Goal: Task Accomplishment & Management: Use online tool/utility

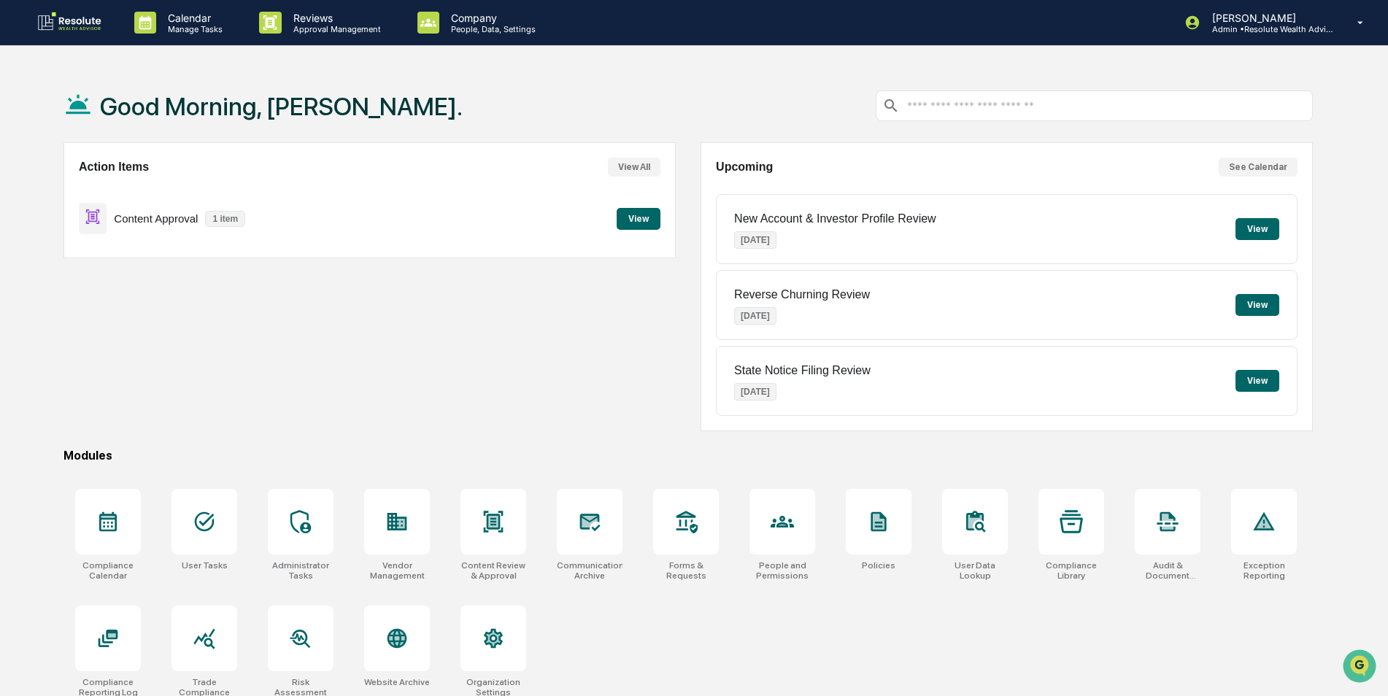
click at [631, 223] on button "View" at bounding box center [639, 219] width 44 height 22
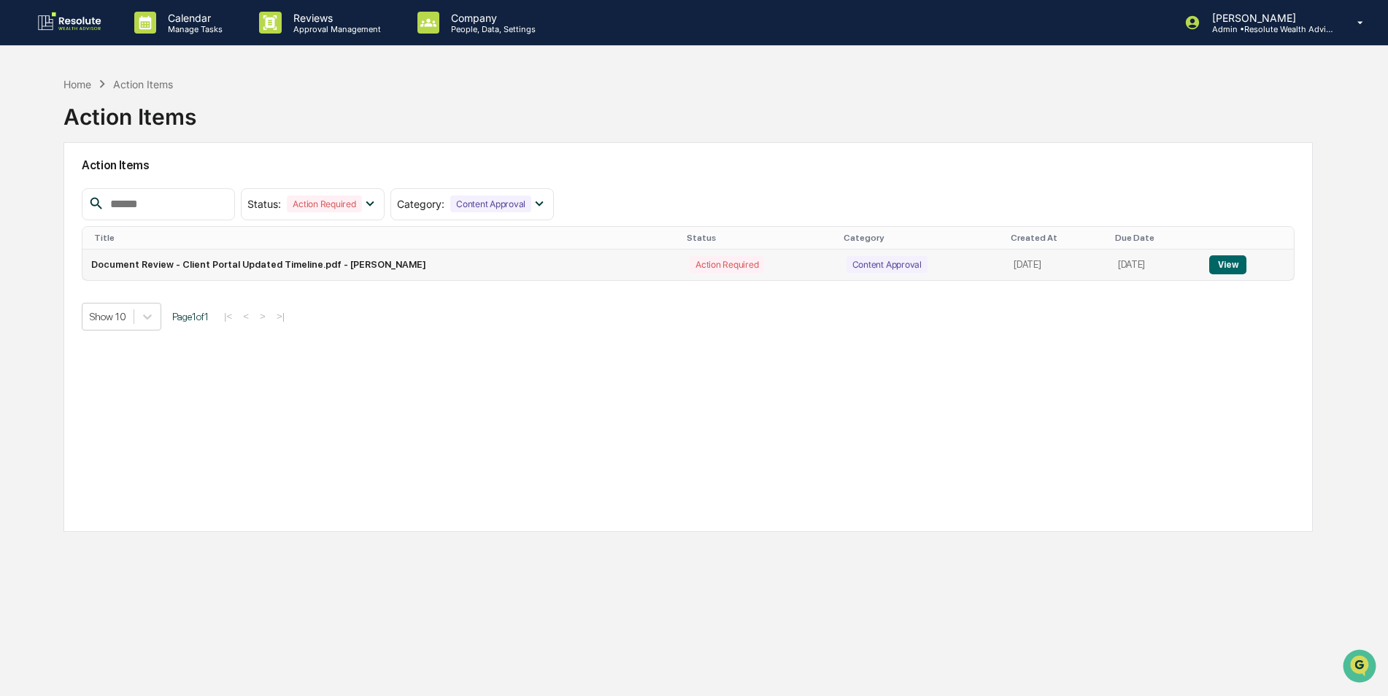
click at [1227, 271] on button "View" at bounding box center [1227, 264] width 37 height 19
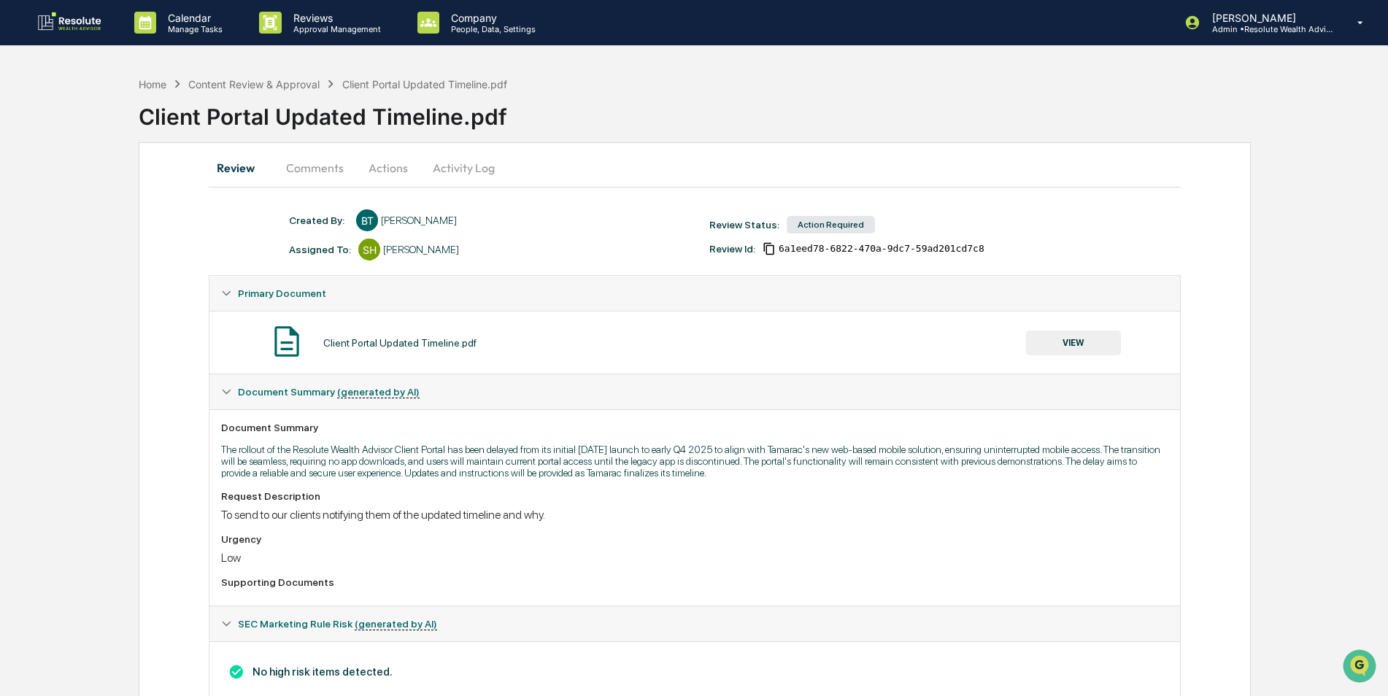
click at [390, 171] on button "Actions" at bounding box center [388, 167] width 66 height 35
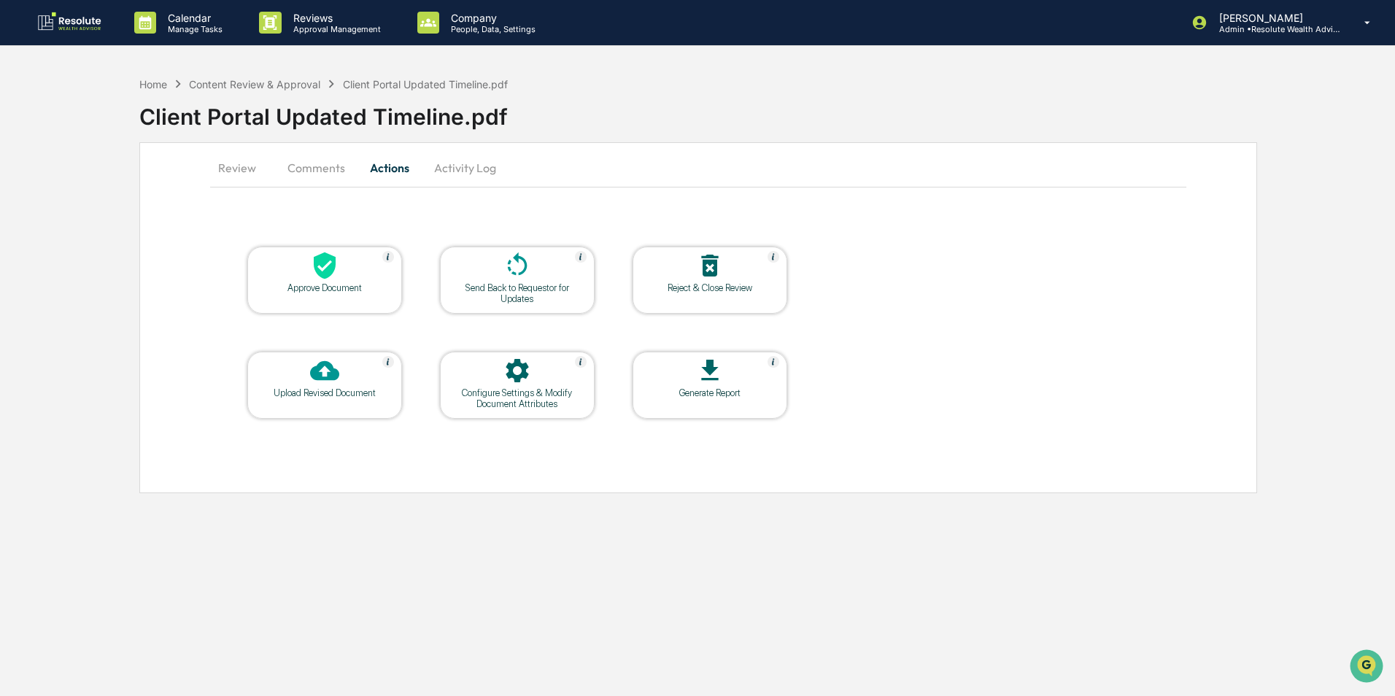
click at [306, 274] on div at bounding box center [325, 266] width 146 height 31
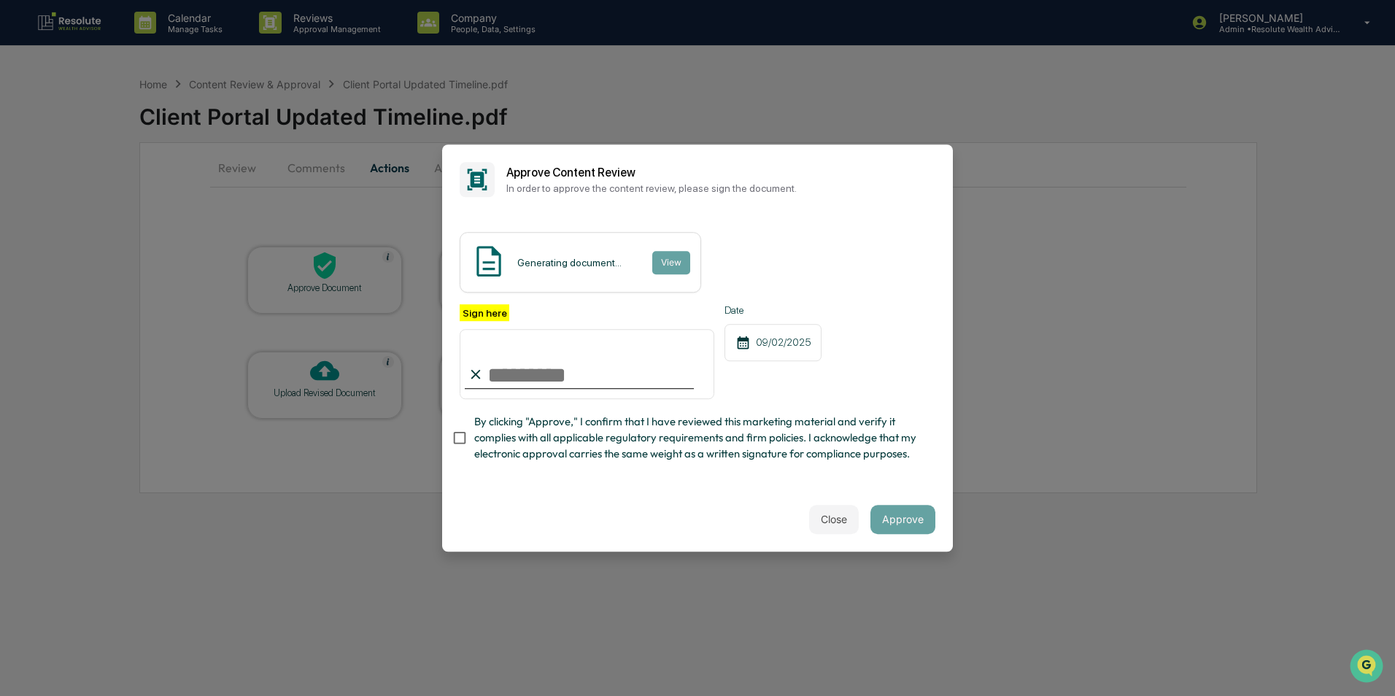
click at [565, 376] on input "Sign here" at bounding box center [587, 364] width 255 height 70
type input "**********"
click at [914, 518] on button "Approve" at bounding box center [902, 519] width 65 height 29
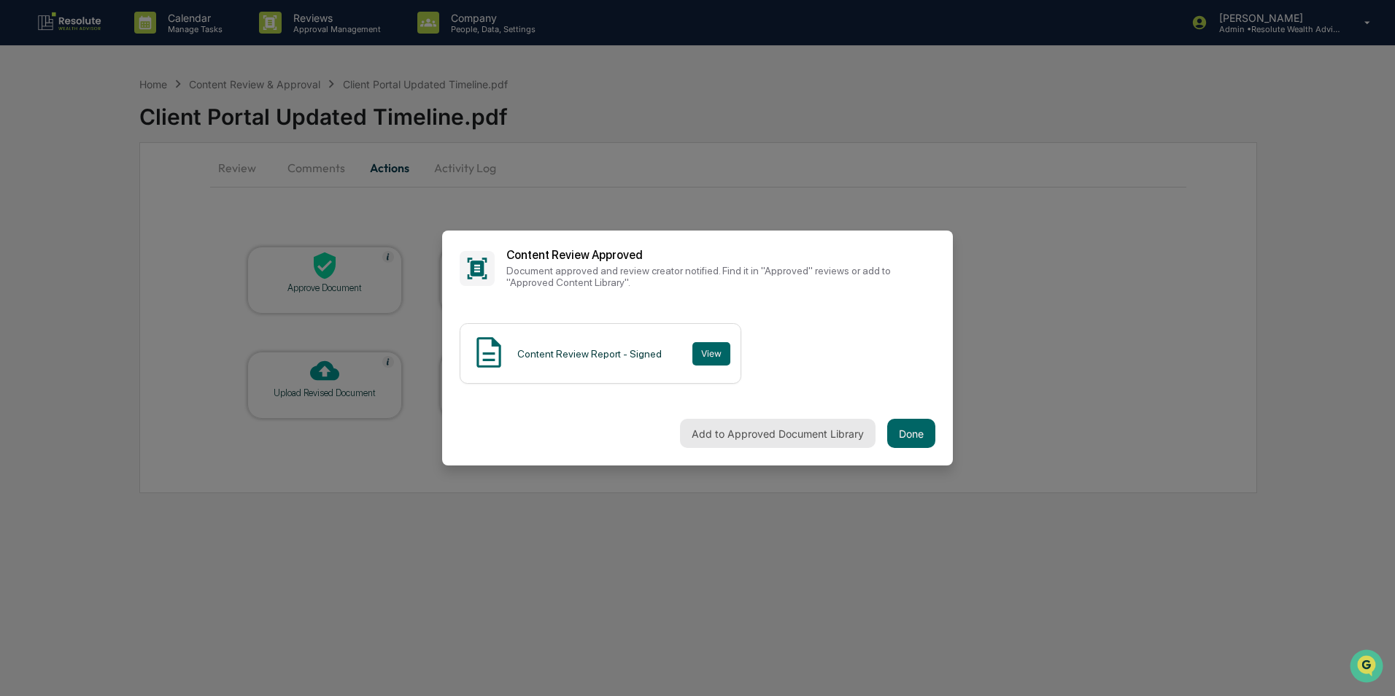
click at [737, 425] on button "Add to Approved Document Library" at bounding box center [778, 433] width 196 height 29
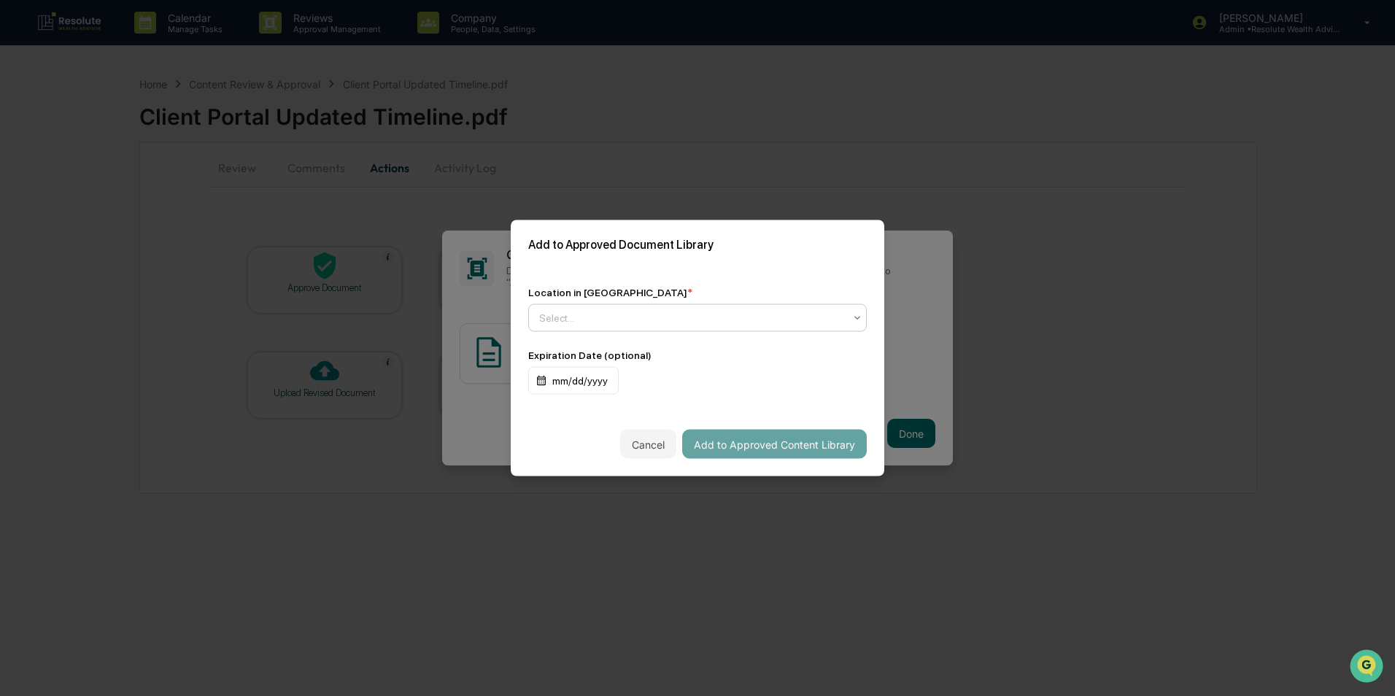
click at [586, 322] on div at bounding box center [691, 318] width 305 height 15
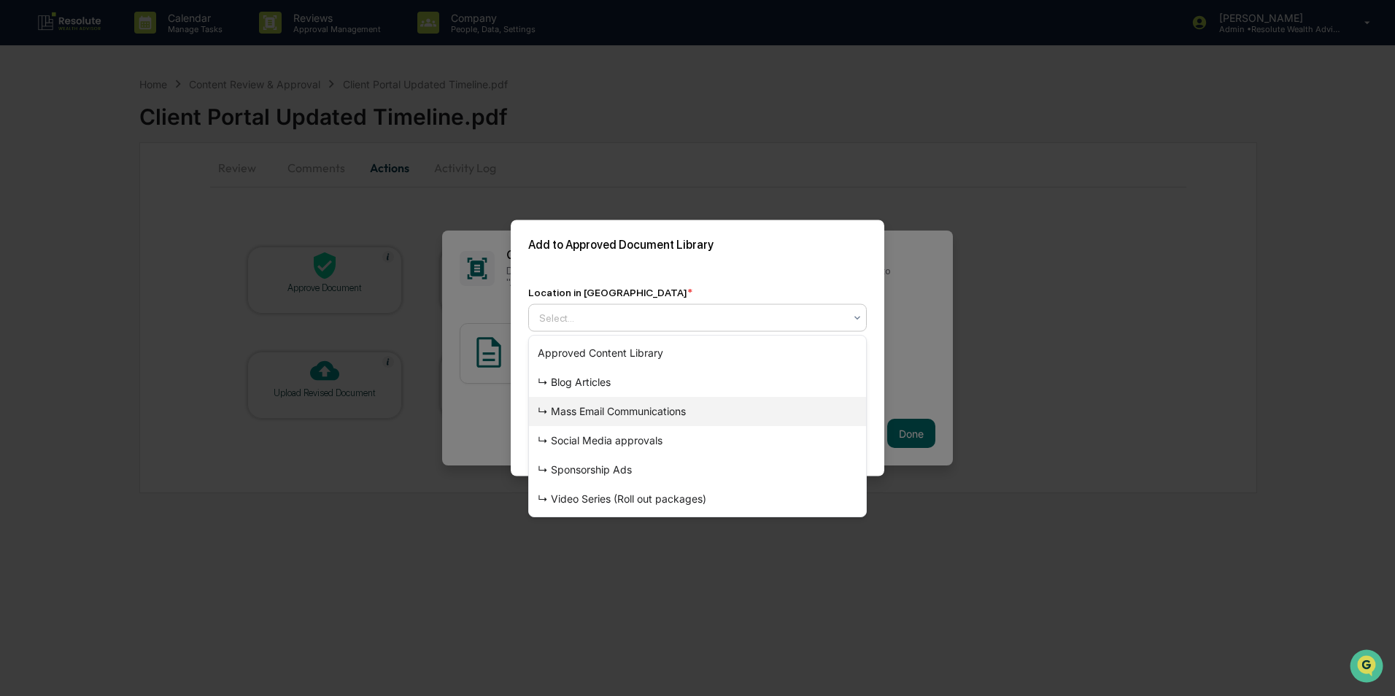
click at [618, 412] on div "↳ Mass Email Communications" at bounding box center [697, 411] width 337 height 29
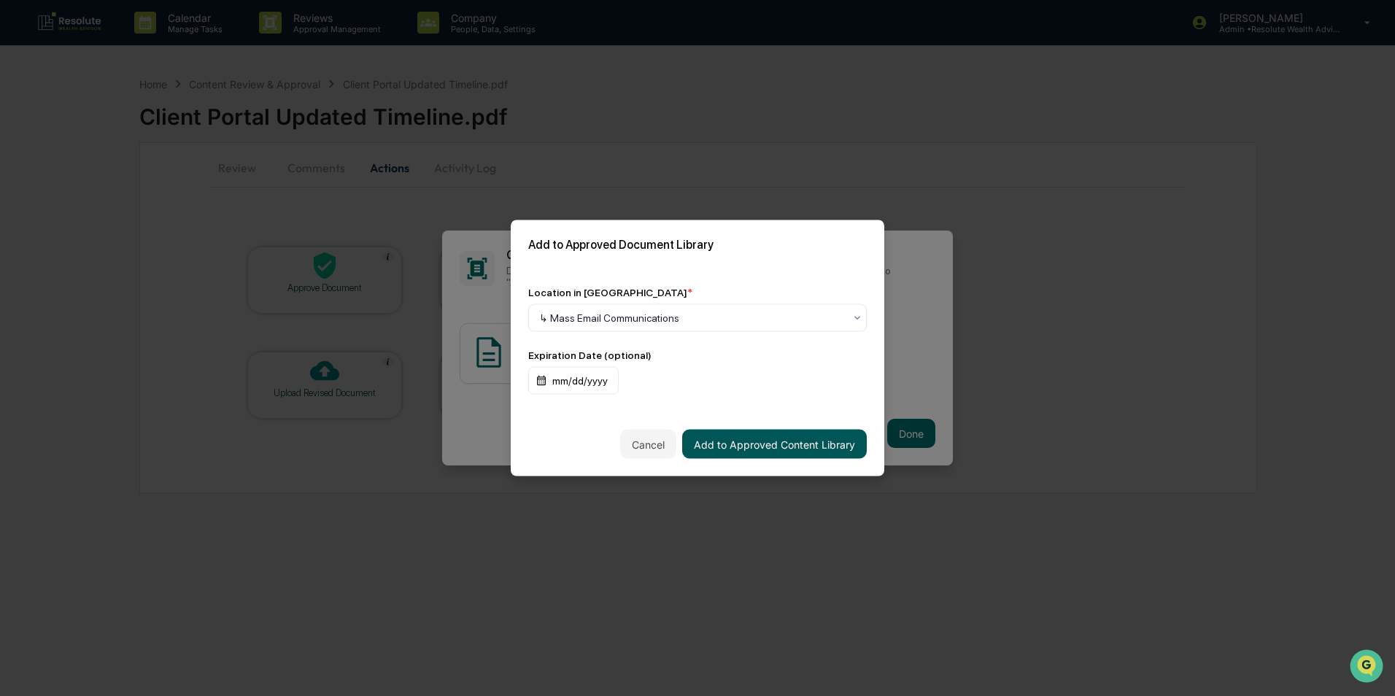
click at [773, 441] on button "Add to Approved Content Library" at bounding box center [774, 444] width 185 height 29
